Goal: Navigation & Orientation: Find specific page/section

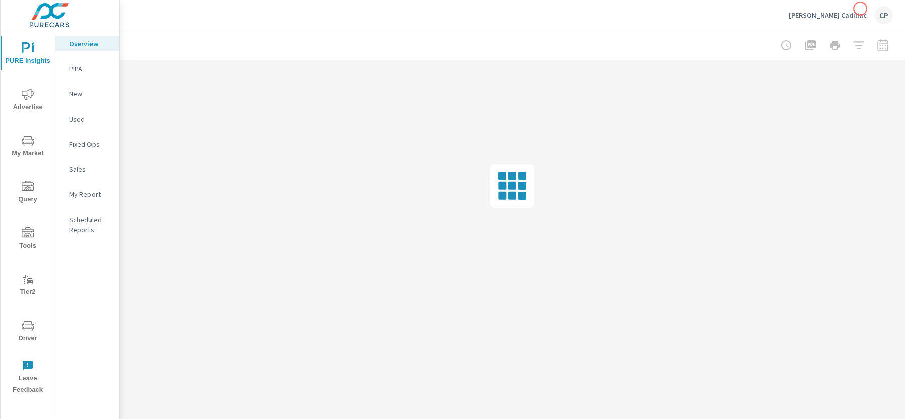
click at [855, 12] on p "Jim Hudson Cadillac" at bounding box center [828, 15] width 78 height 9
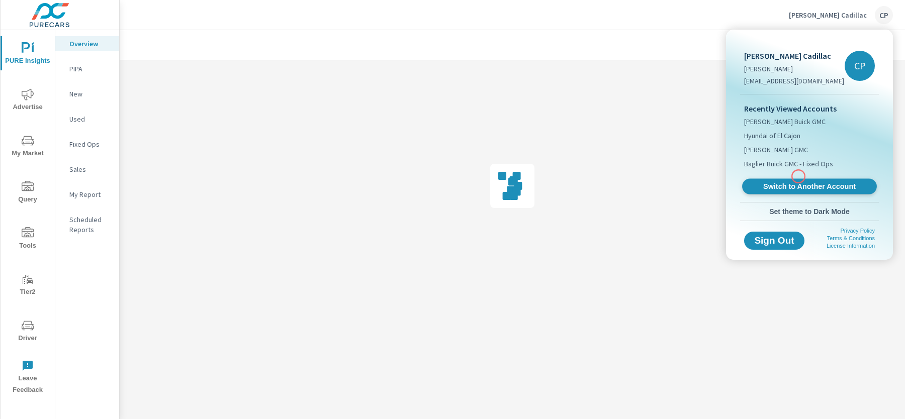
click at [795, 185] on span "Switch to Another Account" at bounding box center [809, 187] width 123 height 10
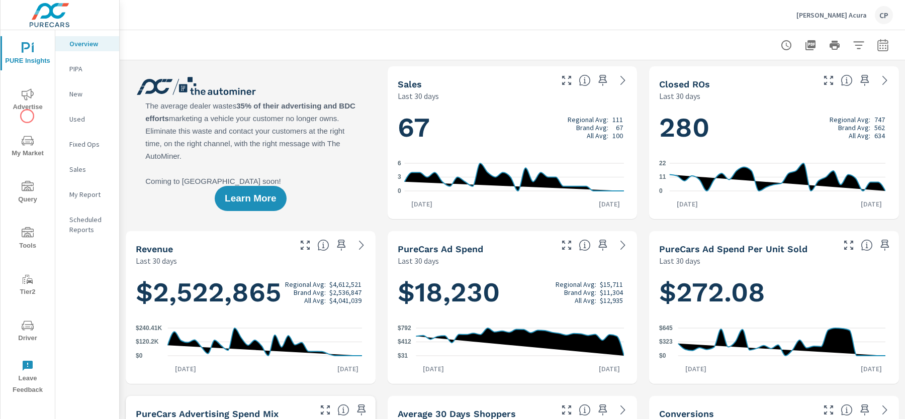
click at [27, 116] on div "PURE Insights Advertise My Market Query Tools Tier2 Driver Leave Feedback" at bounding box center [28, 215] width 54 height 370
click at [27, 111] on span "Advertise" at bounding box center [28, 101] width 48 height 25
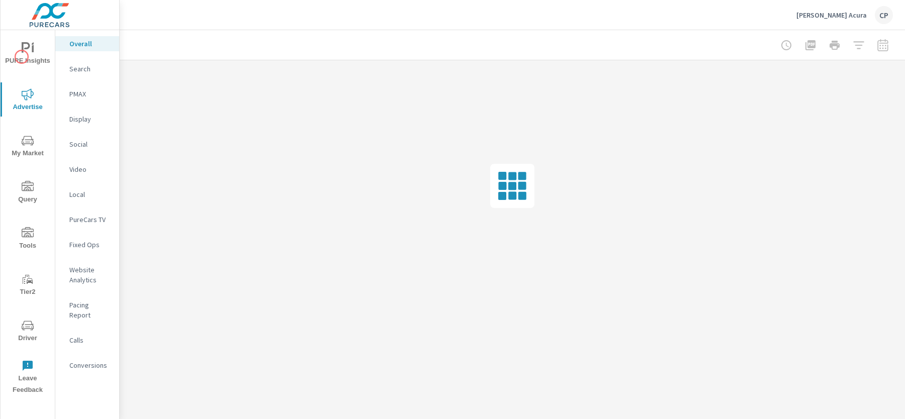
click at [22, 57] on span "PURE Insights" at bounding box center [28, 54] width 48 height 25
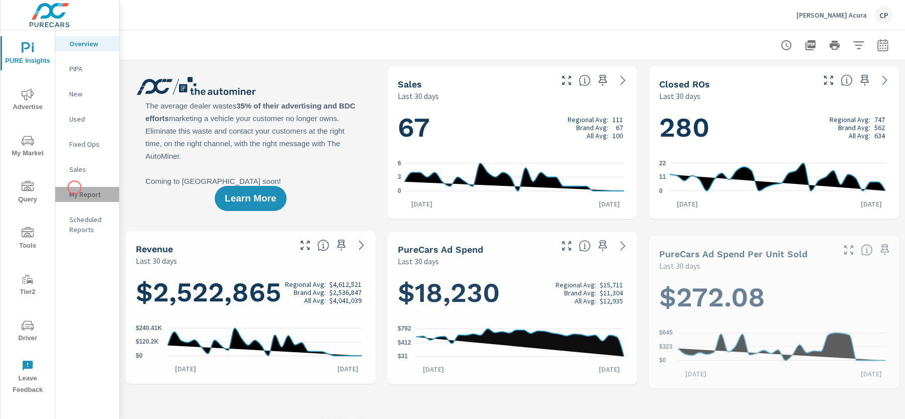
click at [74, 188] on div "My Report" at bounding box center [87, 194] width 64 height 15
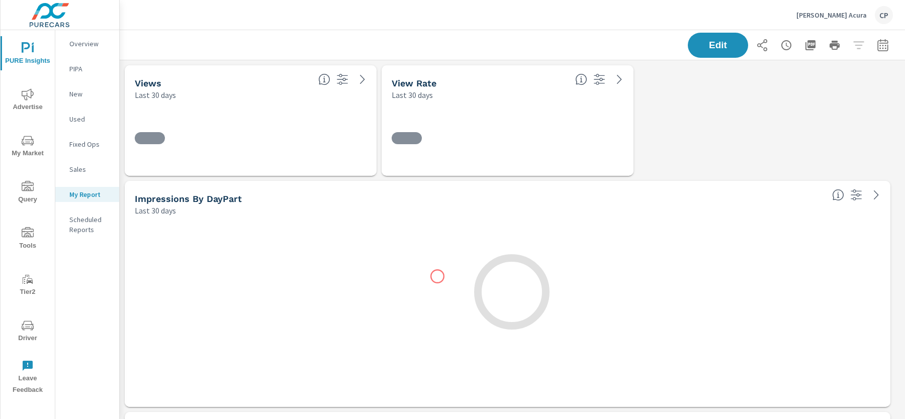
scroll to position [4883, 795]
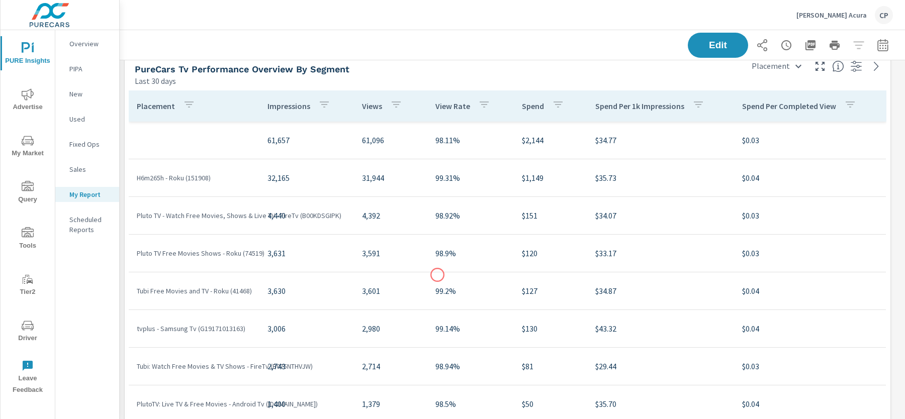
scroll to position [368, 0]
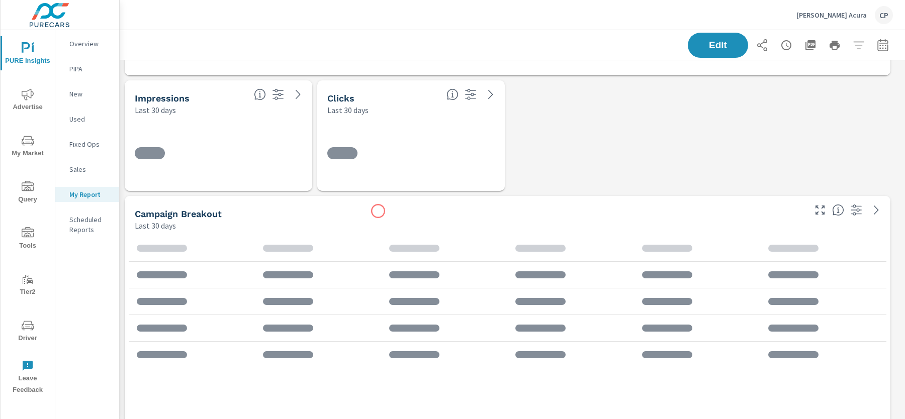
scroll to position [2038, 0]
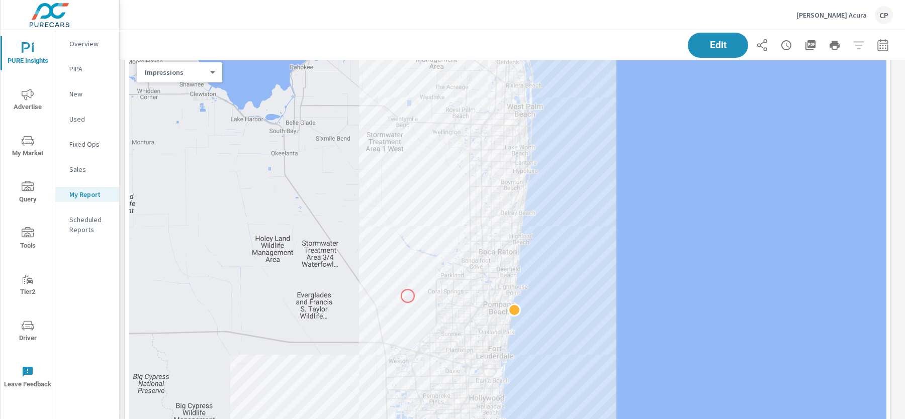
scroll to position [3566, 0]
